Goal: Task Accomplishment & Management: Use online tool/utility

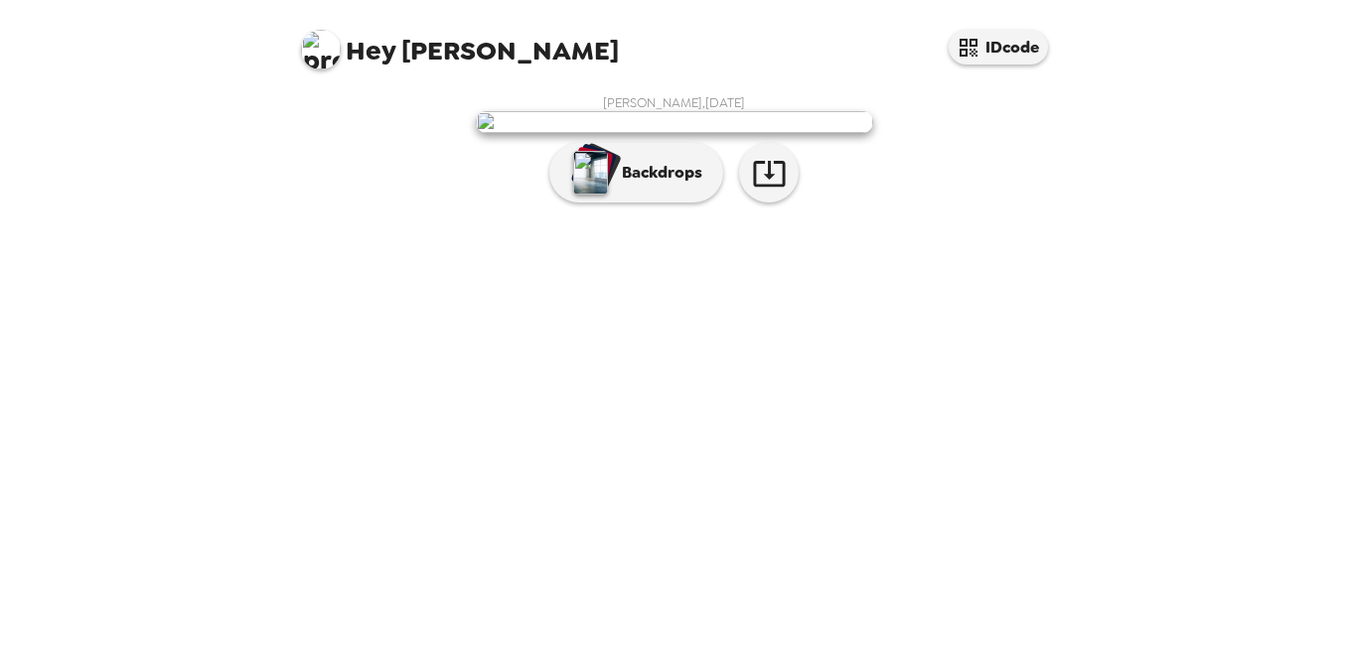
scroll to position [46, 0]
click at [632, 185] on p "Backdrops" at bounding box center [657, 173] width 90 height 24
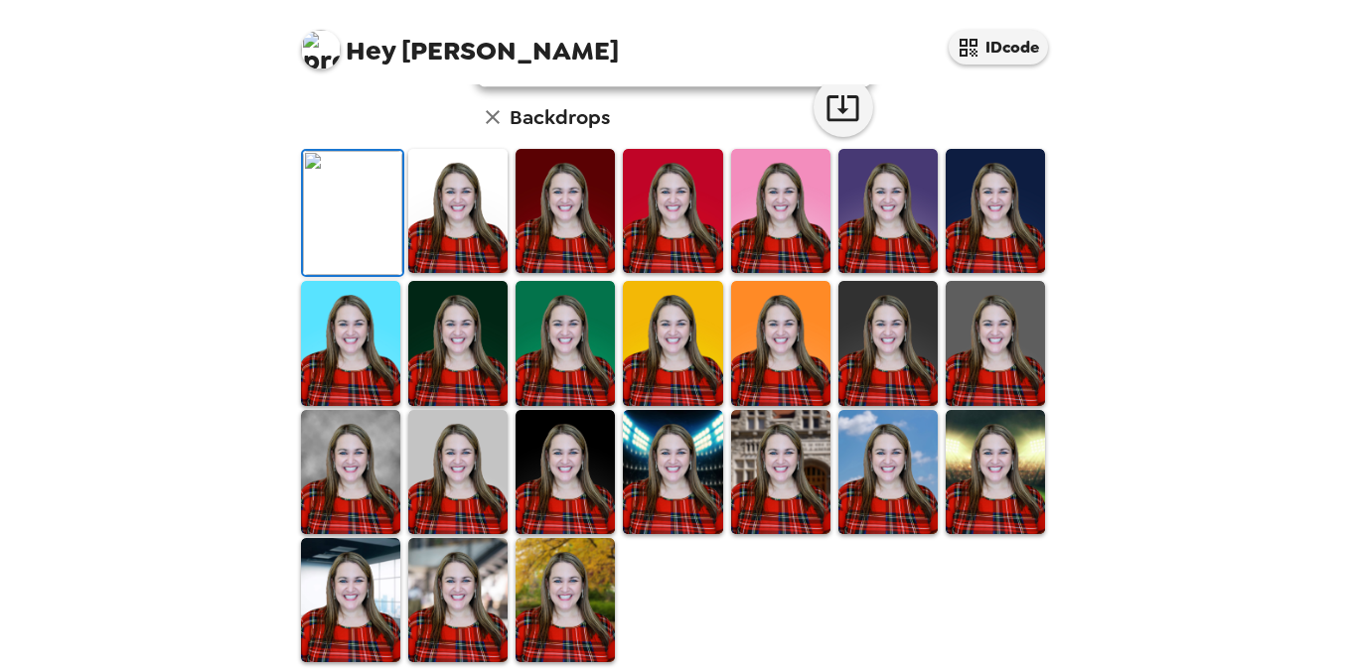
scroll to position [108, 0]
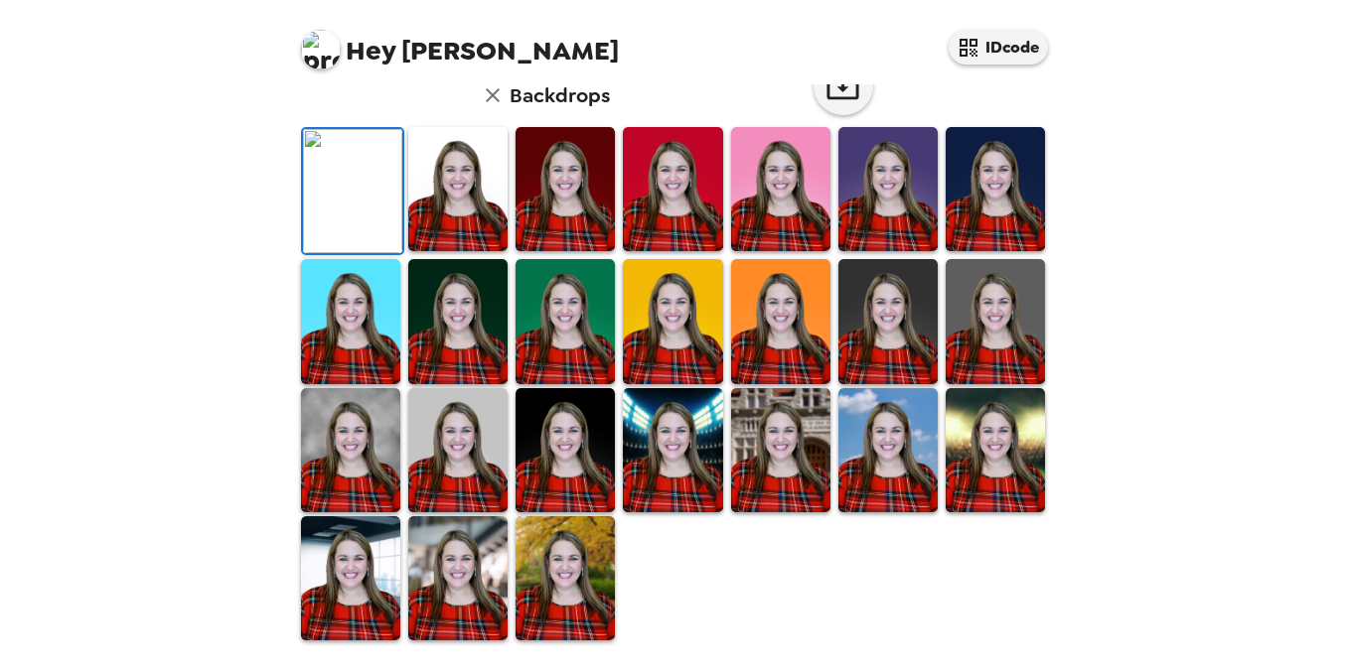
click at [475, 251] on img at bounding box center [457, 189] width 99 height 124
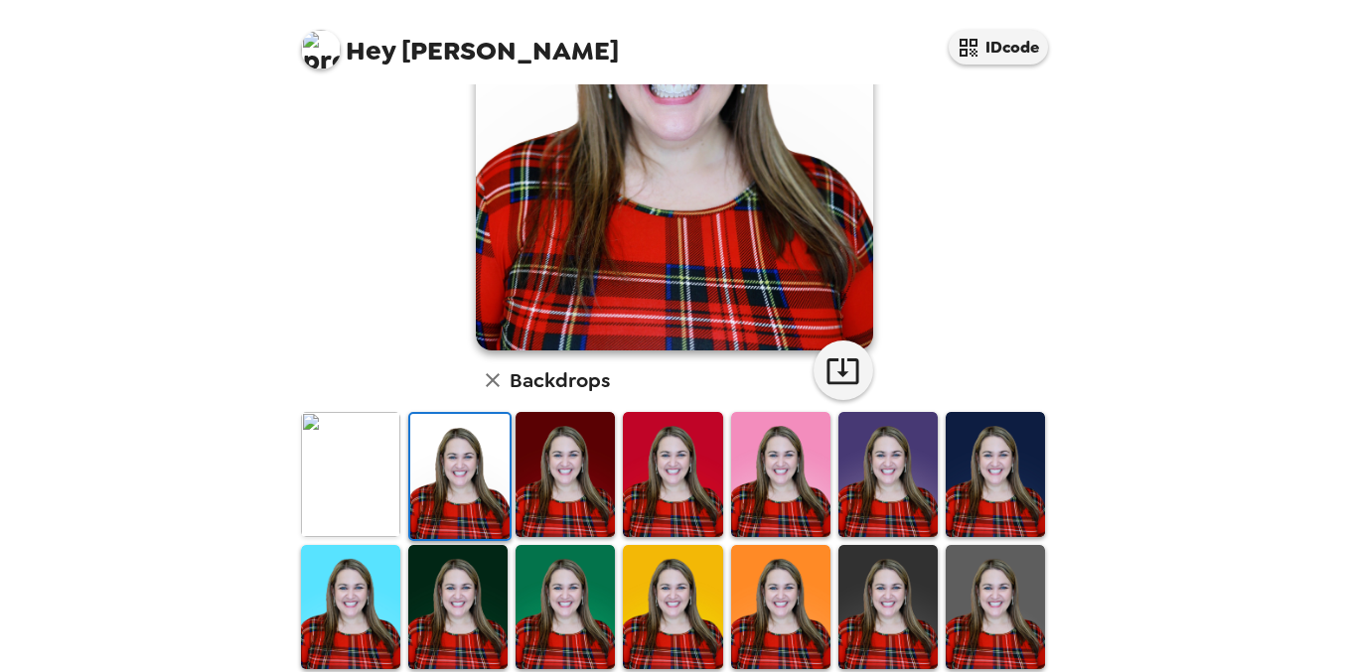
scroll to position [241, 0]
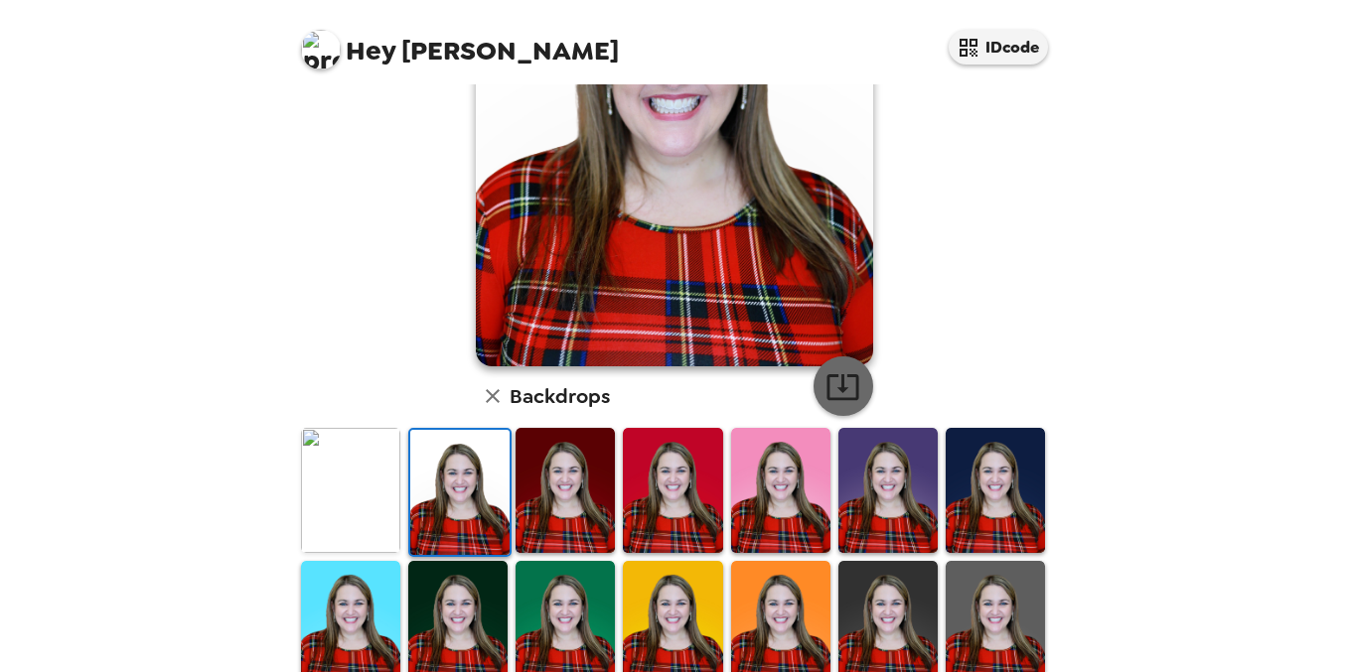
click at [843, 390] on icon "button" at bounding box center [842, 387] width 32 height 26
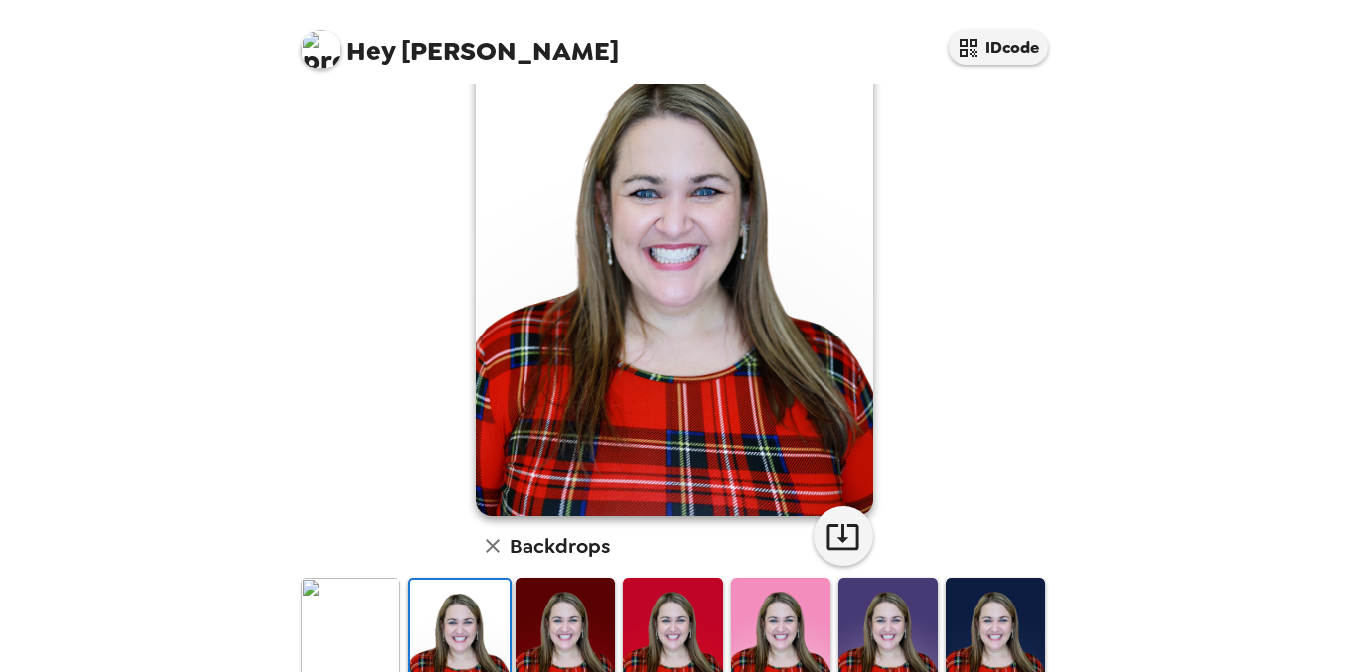
click at [1044, 90] on div "[PERSON_NAME] , [DATE] Backdrops" at bounding box center [674, 548] width 755 height 1091
click at [1180, 107] on div "Hey [PERSON_NAME] IDcode [PERSON_NAME] , [DATE] Backdrops" at bounding box center [674, 336] width 1348 height 672
